Goal: Information Seeking & Learning: Learn about a topic

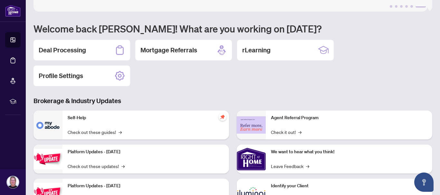
scroll to position [102, 0]
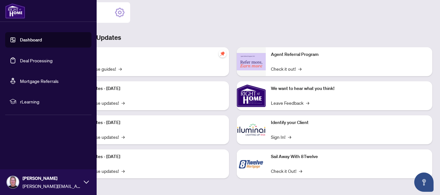
click at [22, 98] on li "rLearning" at bounding box center [48, 101] width 86 height 15
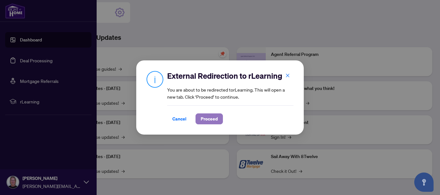
click at [212, 119] on span "Proceed" at bounding box center [209, 119] width 17 height 10
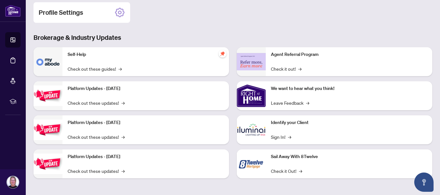
click at [213, 31] on div "1 2 3 4 5 6 Welcome back [PERSON_NAME]! What are you working on [DATE]? Deal Pr…" at bounding box center [232, 46] width 398 height 283
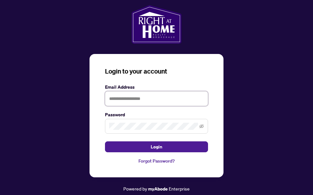
click at [139, 101] on input "text" at bounding box center [156, 98] width 103 height 15
type input "**********"
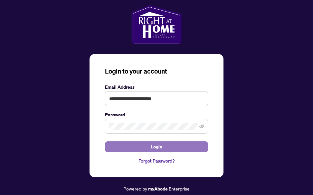
click at [122, 145] on button "Login" at bounding box center [156, 147] width 103 height 11
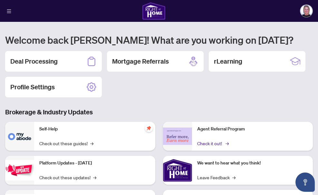
scroll to position [63, 0]
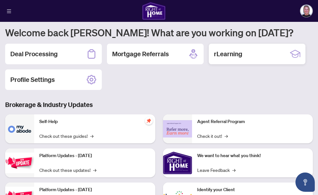
click at [244, 51] on div "rLearning" at bounding box center [257, 54] width 97 height 21
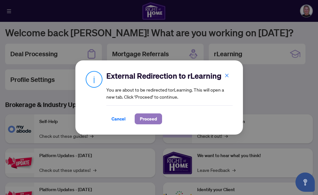
click at [152, 117] on span "Proceed" at bounding box center [148, 119] width 17 height 10
